Goal: Find specific page/section: Find specific page/section

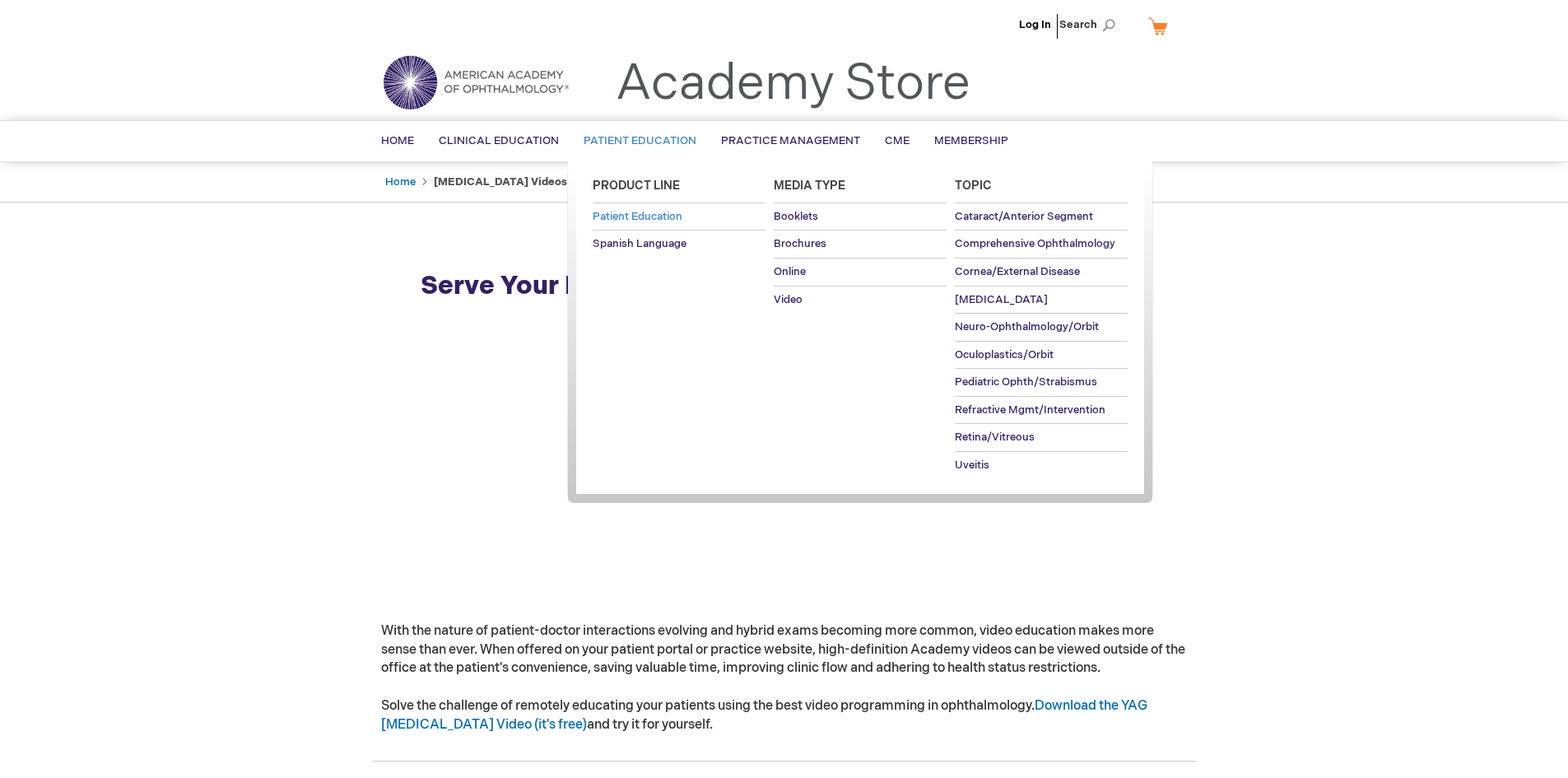
click at [635, 213] on span "Patient Education" at bounding box center [637, 216] width 90 height 13
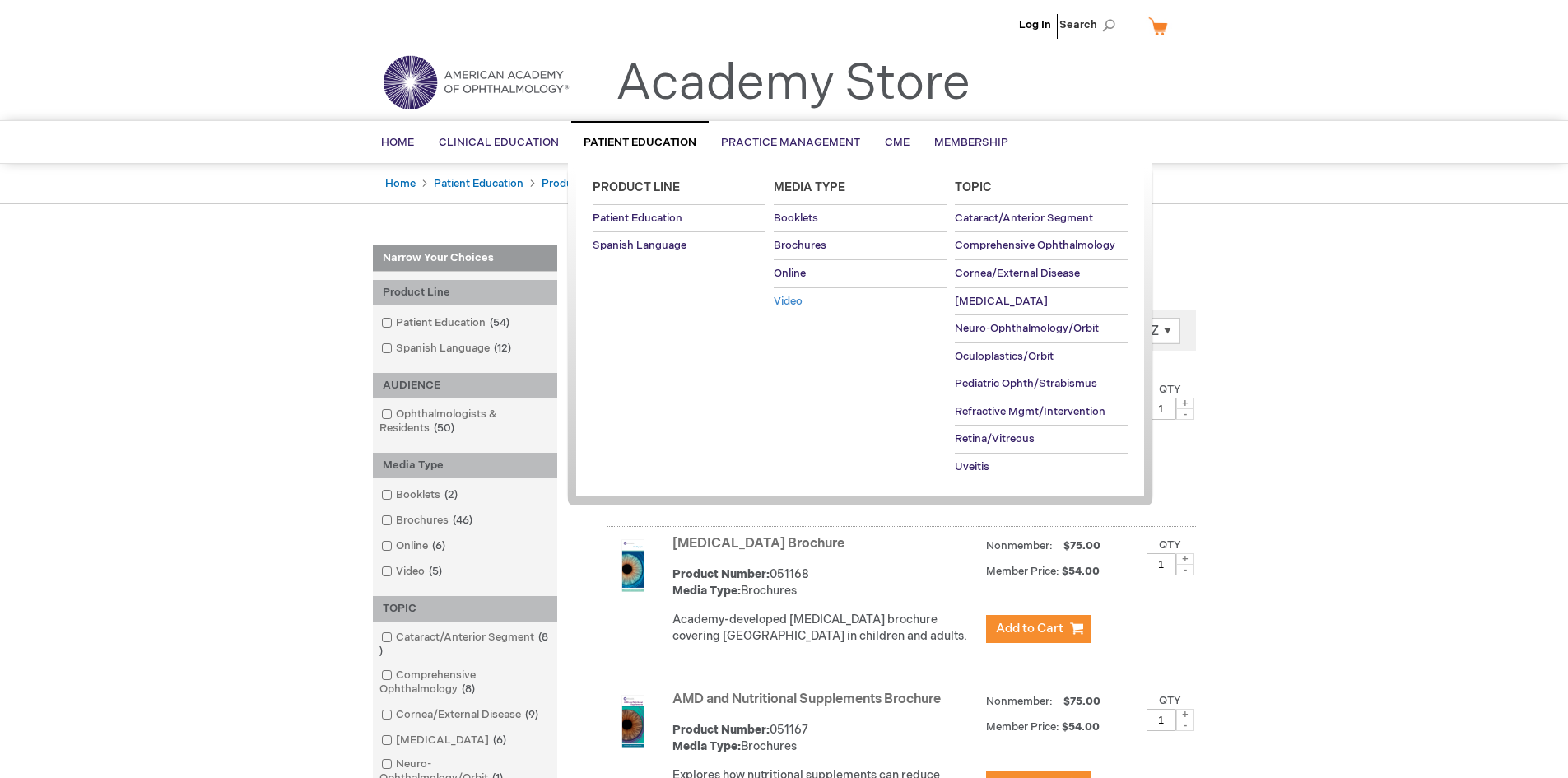
click at [790, 295] on span "Video" at bounding box center [787, 301] width 29 height 13
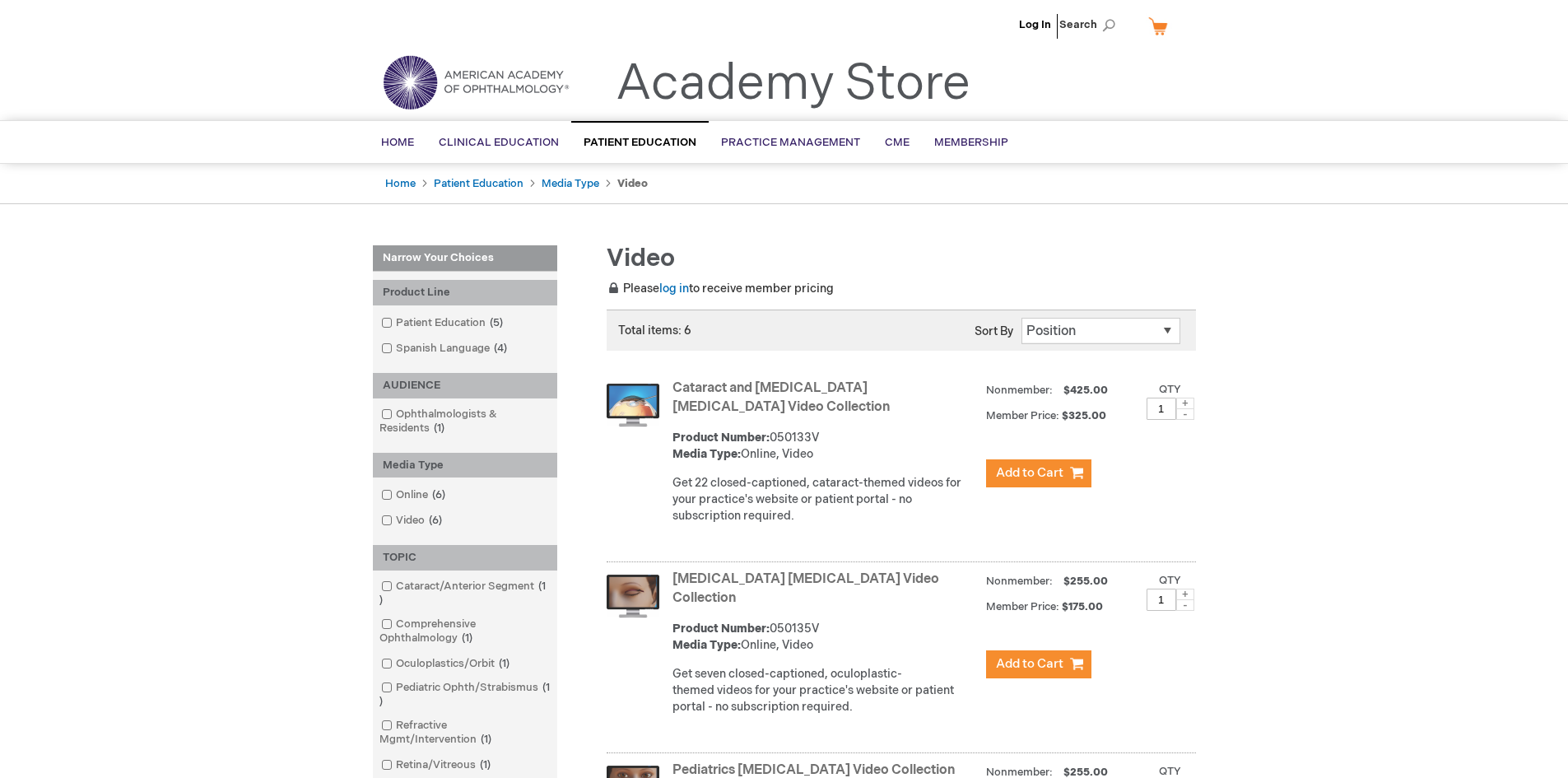
click at [502, 70] on img at bounding box center [476, 82] width 198 height 59
